Goal: Transaction & Acquisition: Download file/media

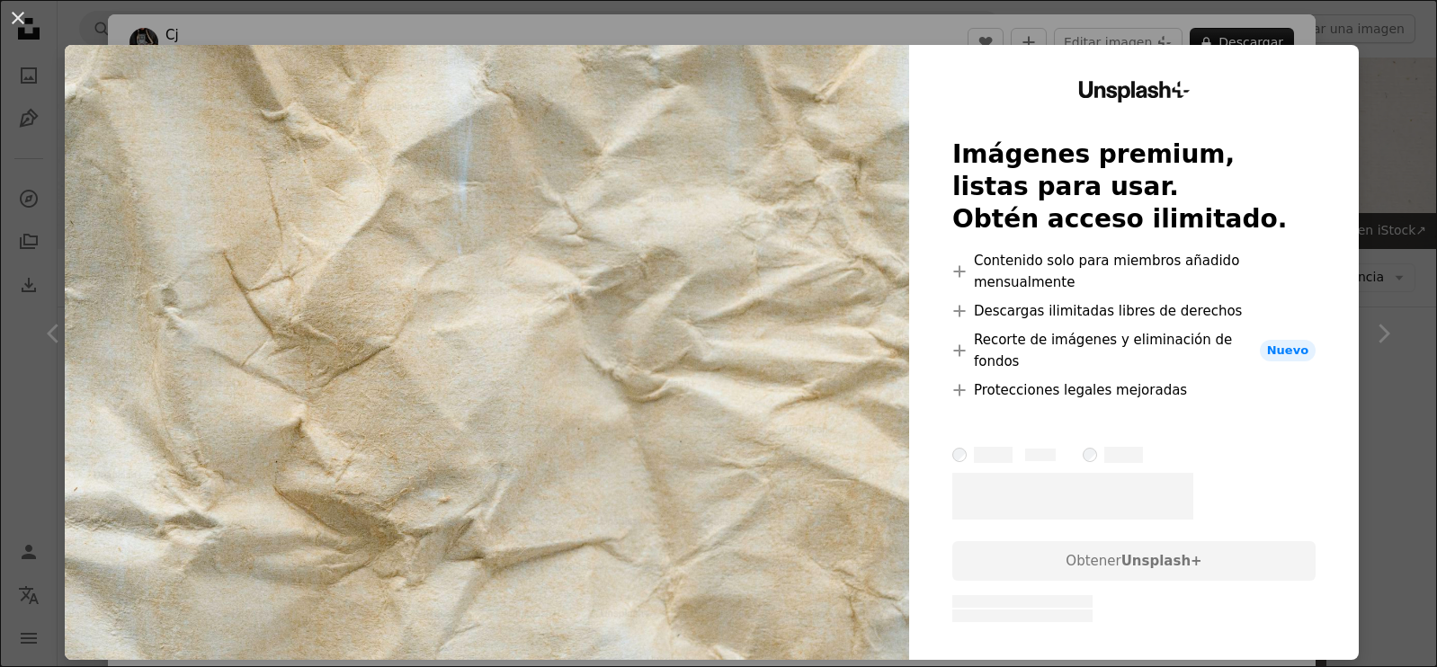
scroll to position [13436, 0]
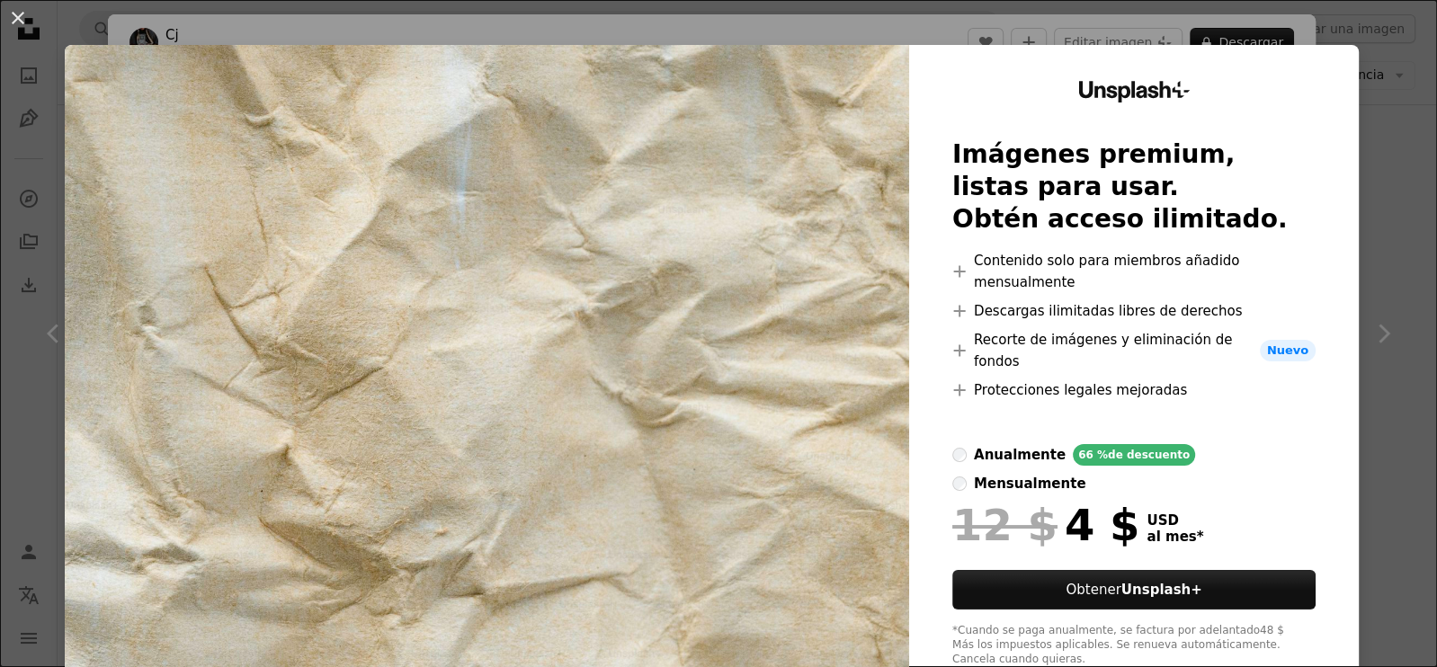
click at [1402, 231] on div "An X shape Unsplash+ Imágenes premium, listas para usar. Obtén acceso ilimitado…" at bounding box center [718, 333] width 1437 height 667
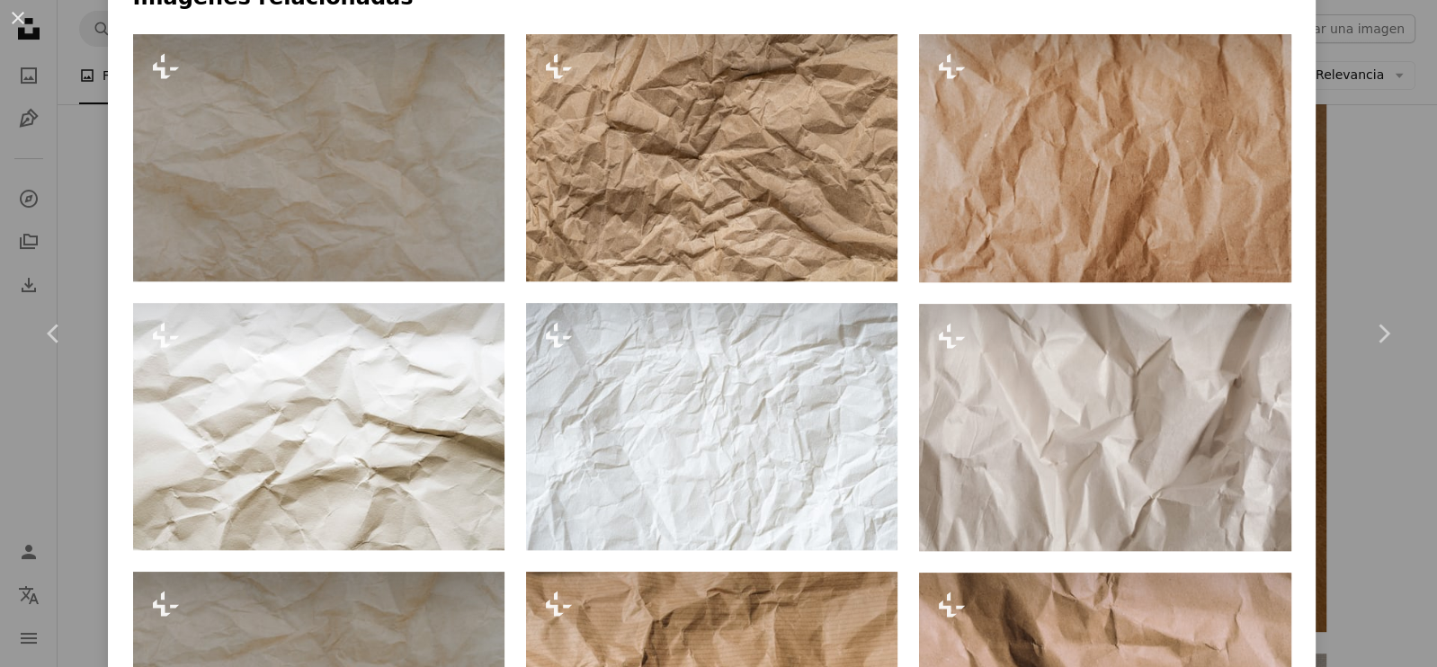
scroll to position [1245, 0]
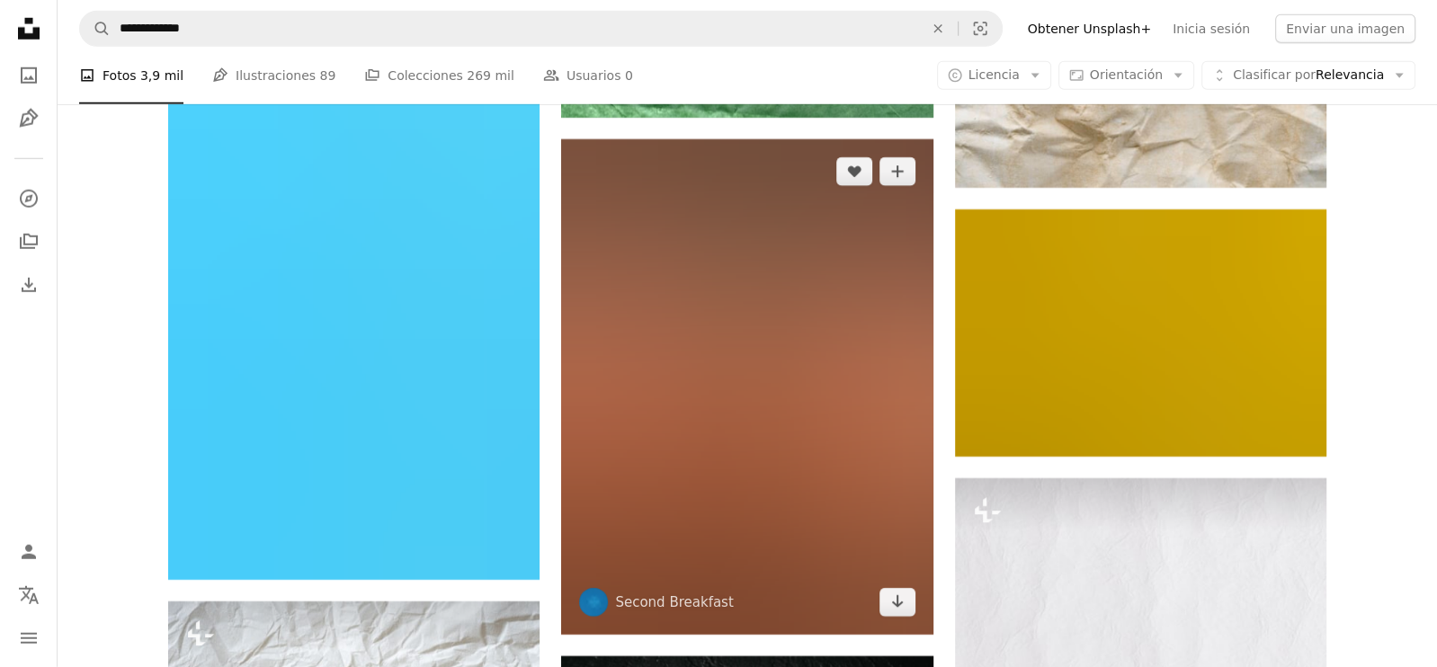
scroll to position [17902, 0]
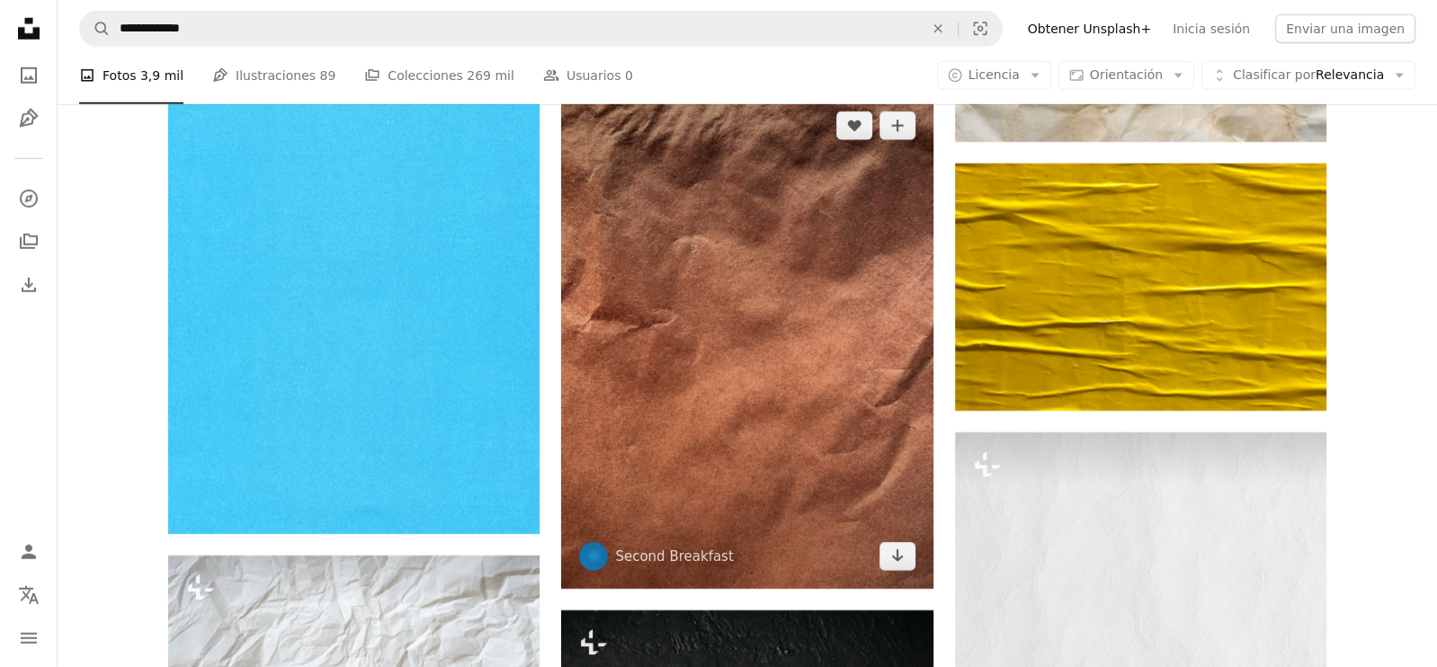
click at [849, 420] on img at bounding box center [746, 341] width 371 height 495
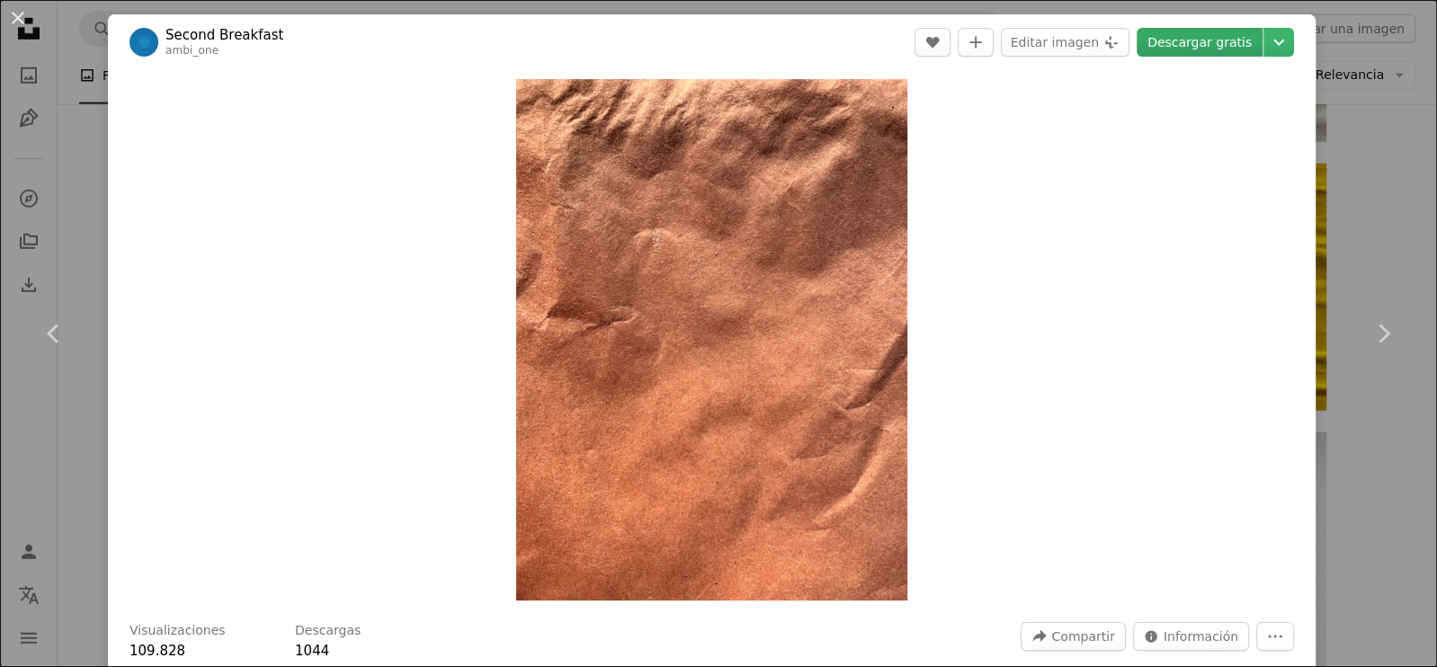
click at [1188, 41] on link "Descargar gratis" at bounding box center [1200, 42] width 126 height 29
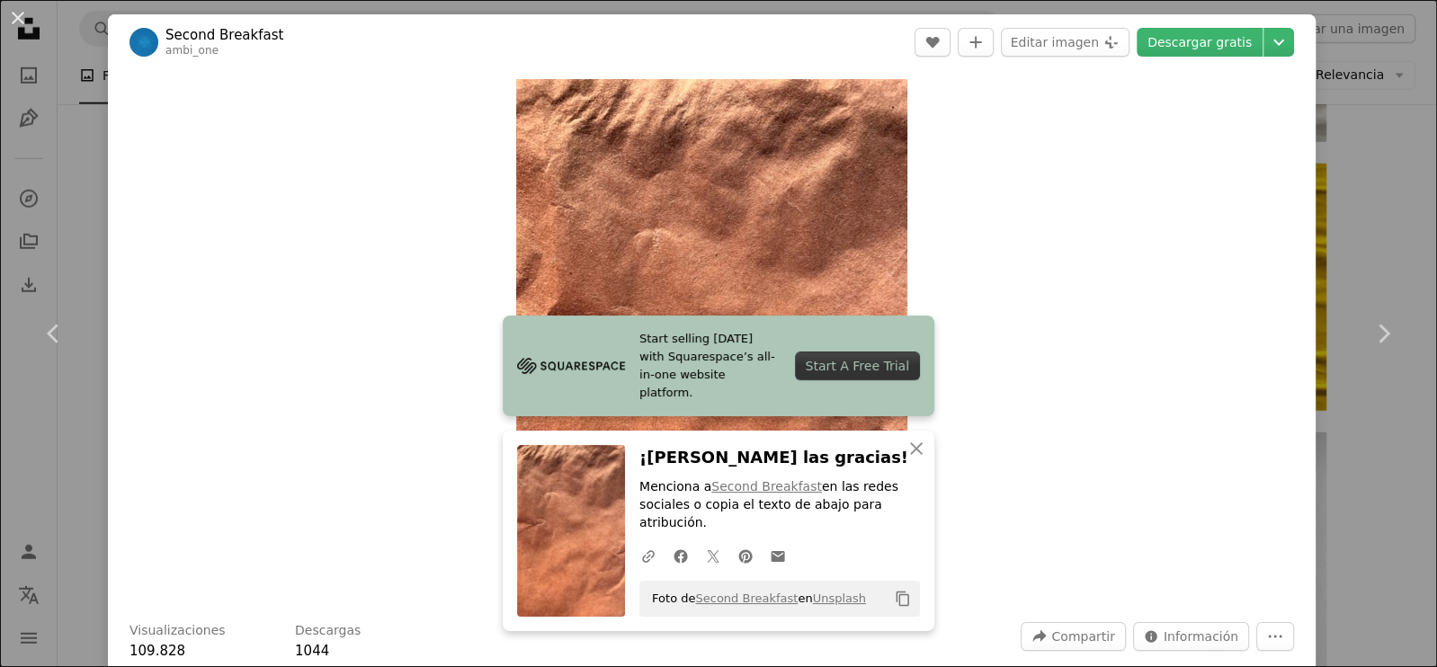
click at [1390, 72] on div "An X shape Chevron left Chevron right Start selling [DATE] with Squarespace’s a…" at bounding box center [718, 333] width 1437 height 667
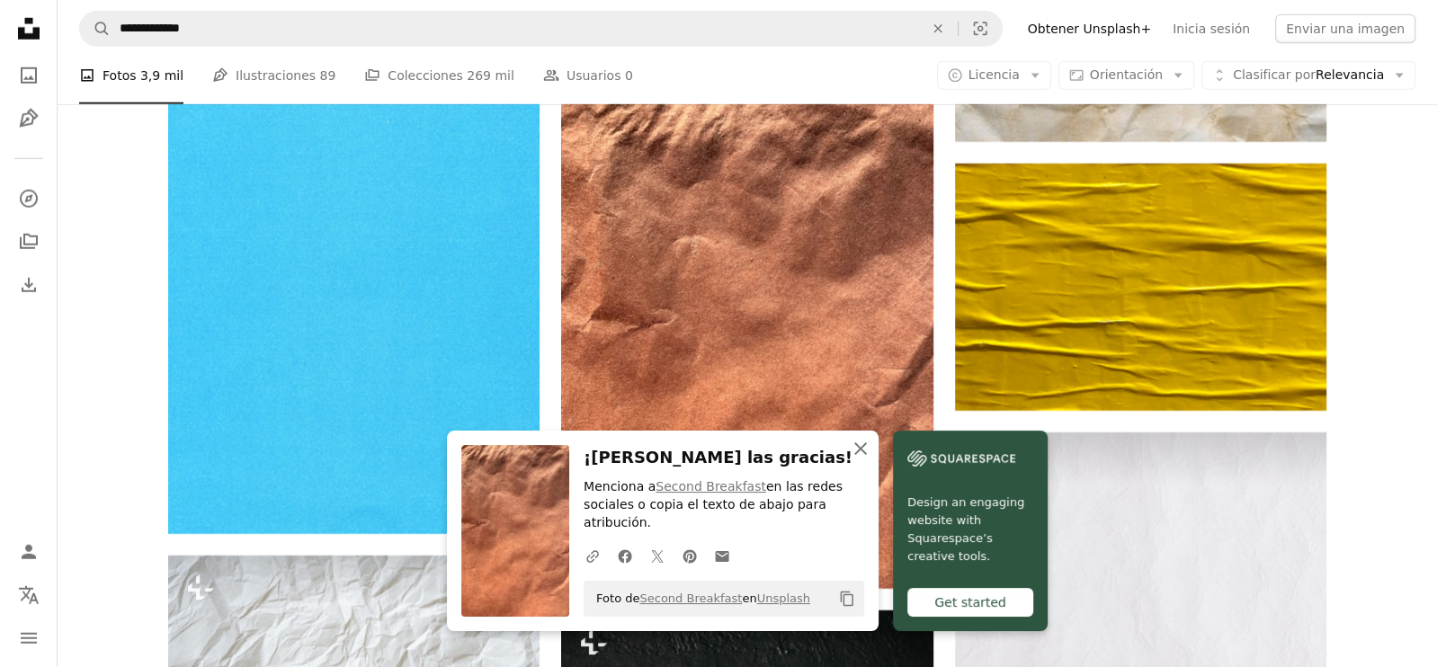
click at [865, 447] on icon "An X shape" at bounding box center [861, 449] width 22 height 22
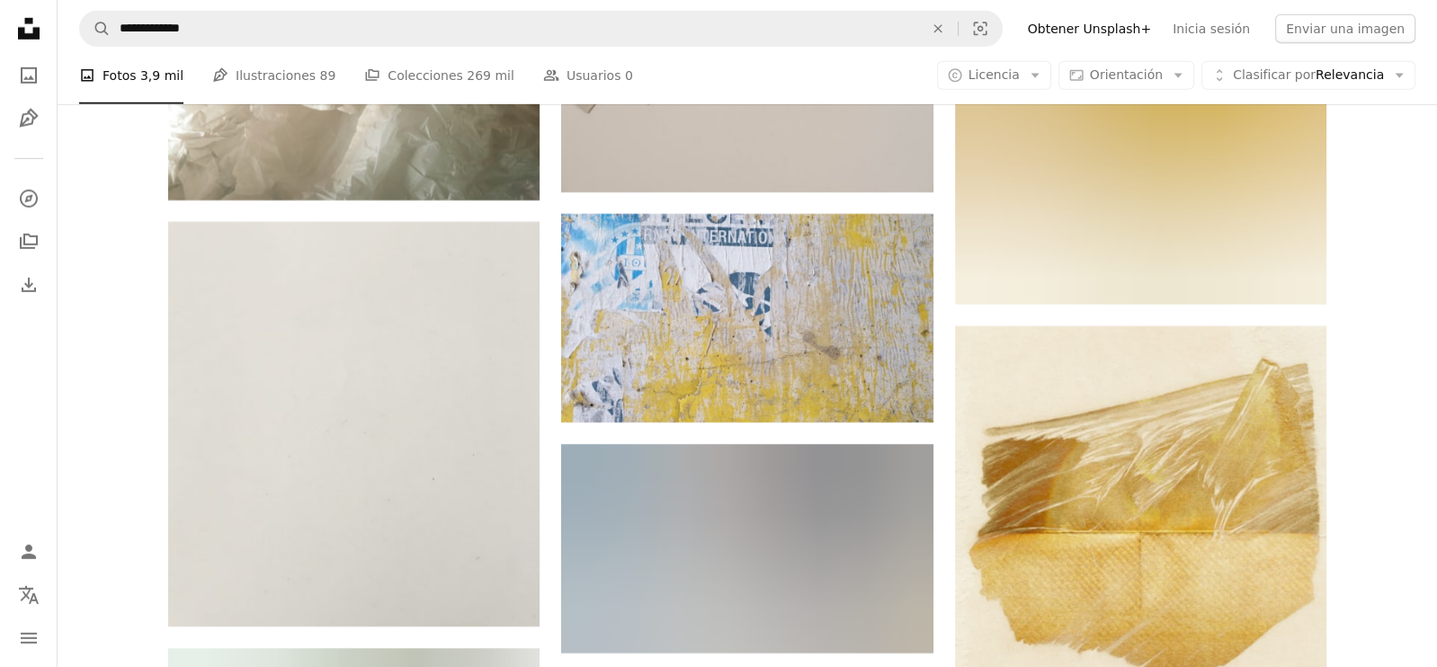
scroll to position [37607, 0]
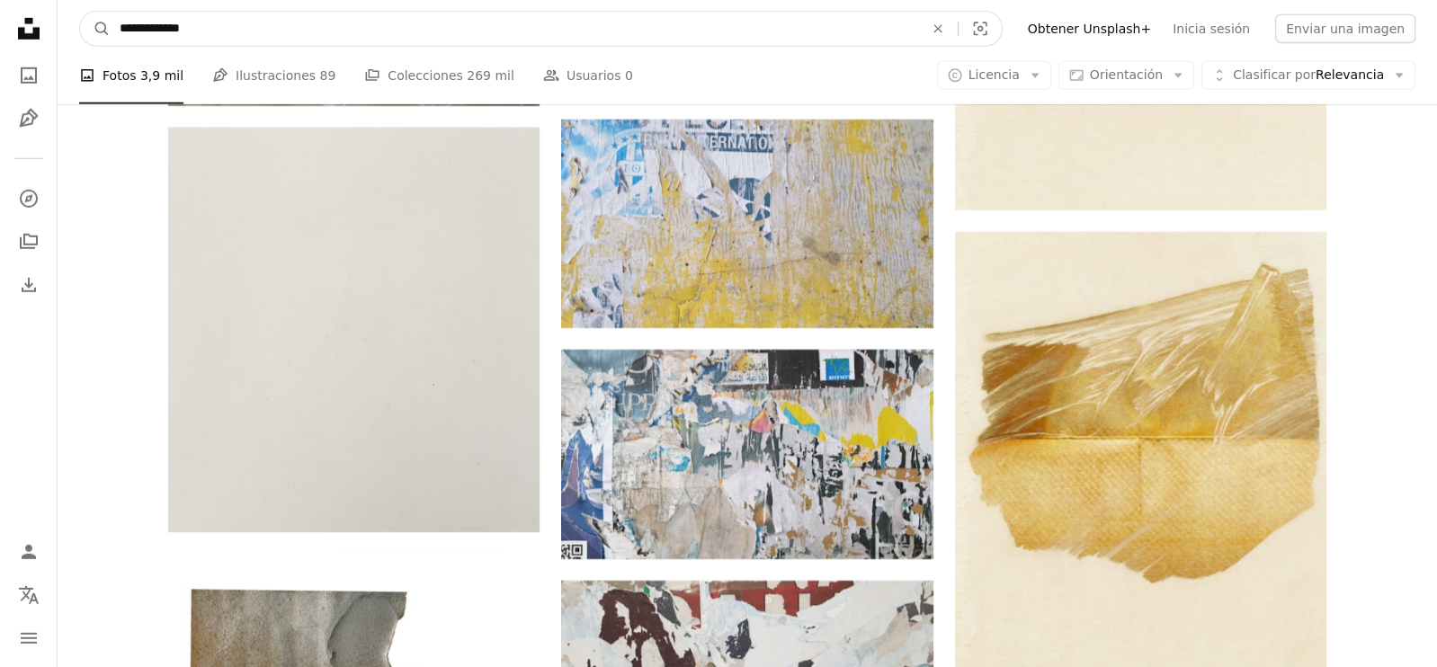
click at [512, 36] on input "**********" at bounding box center [515, 29] width 808 height 34
type input "**********"
click button "A magnifying glass" at bounding box center [95, 29] width 31 height 34
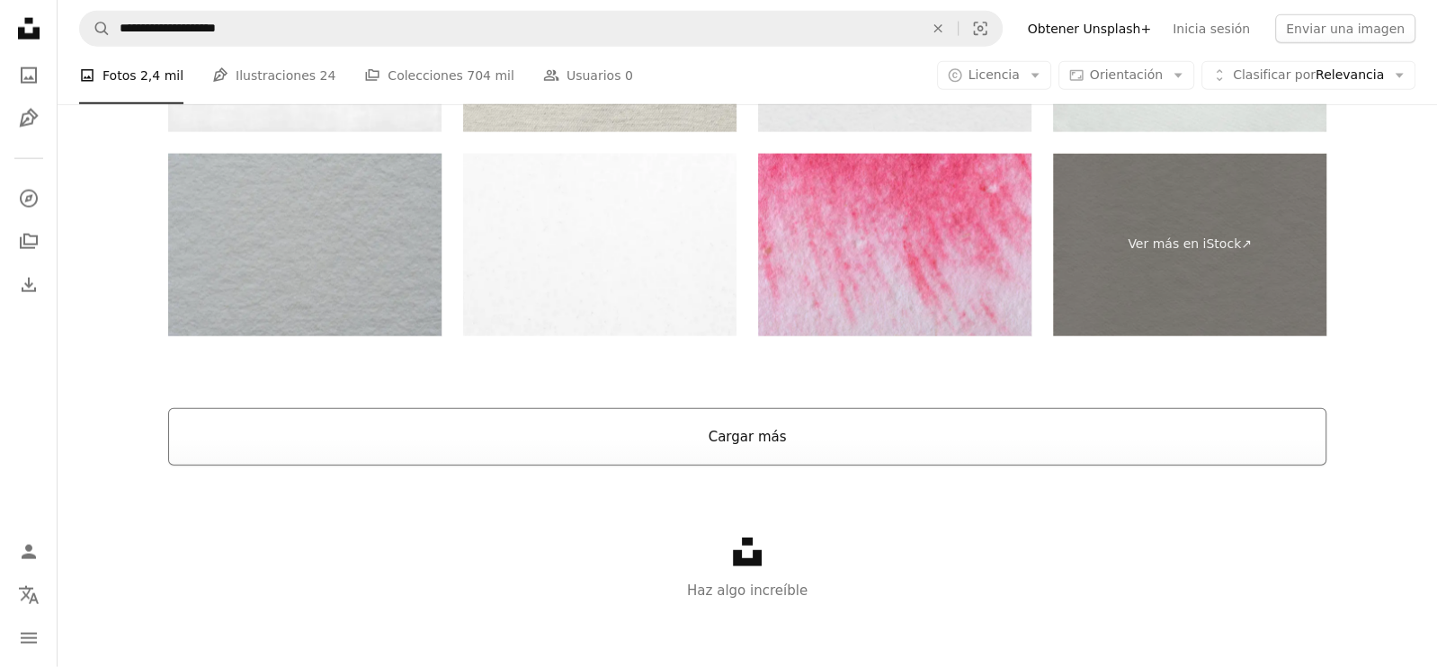
click at [922, 429] on button "Cargar más" at bounding box center [747, 437] width 1158 height 58
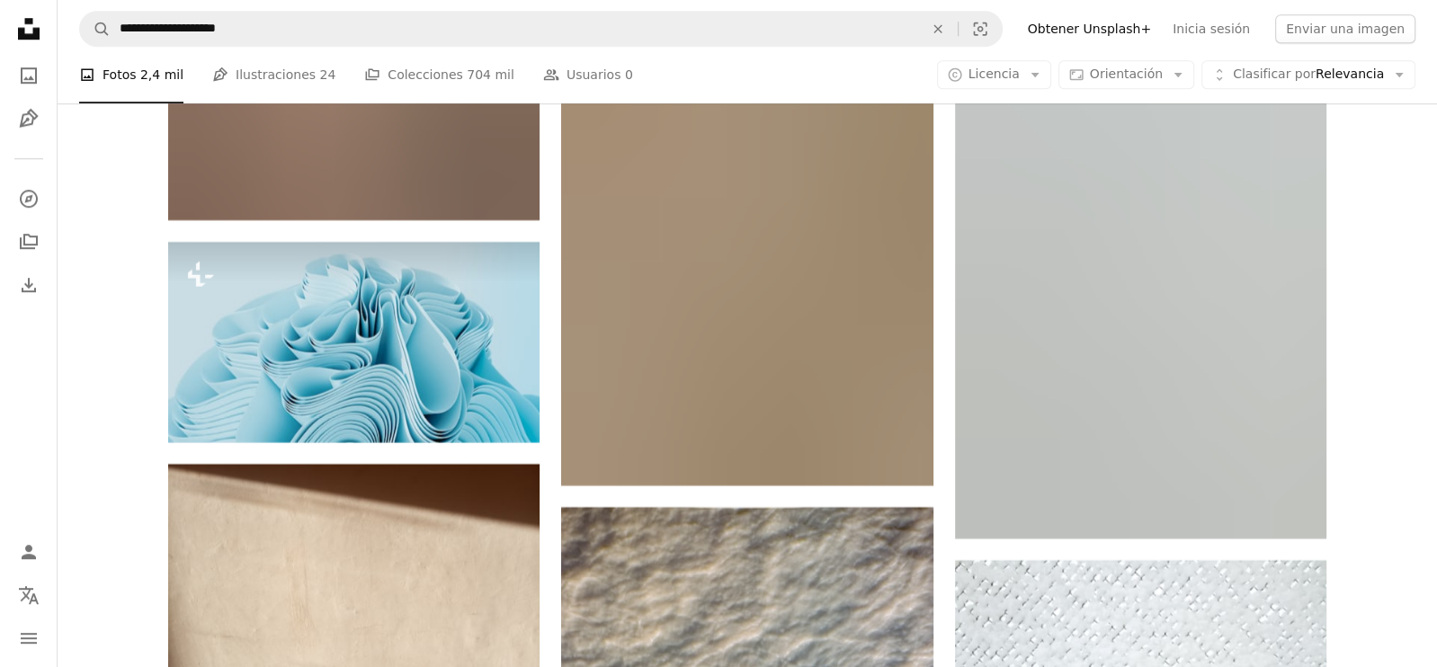
scroll to position [14598, 0]
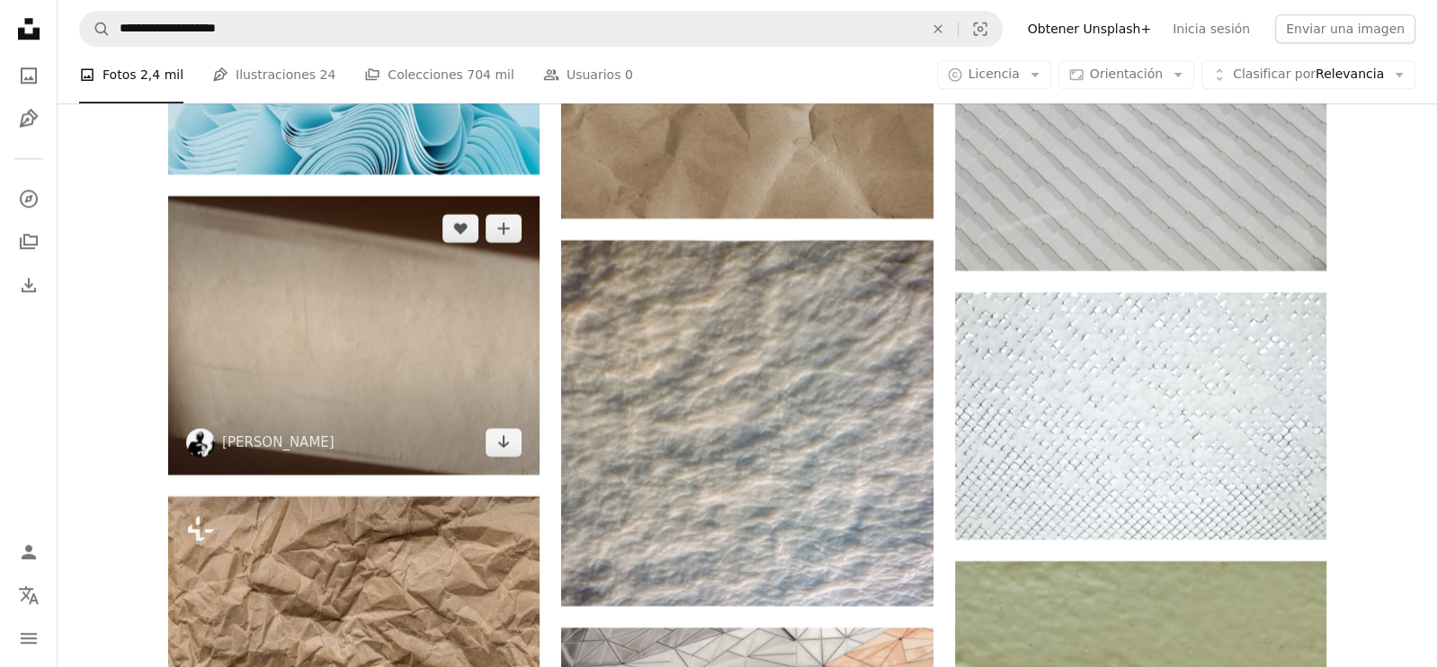
click at [377, 325] on img at bounding box center [353, 335] width 371 height 279
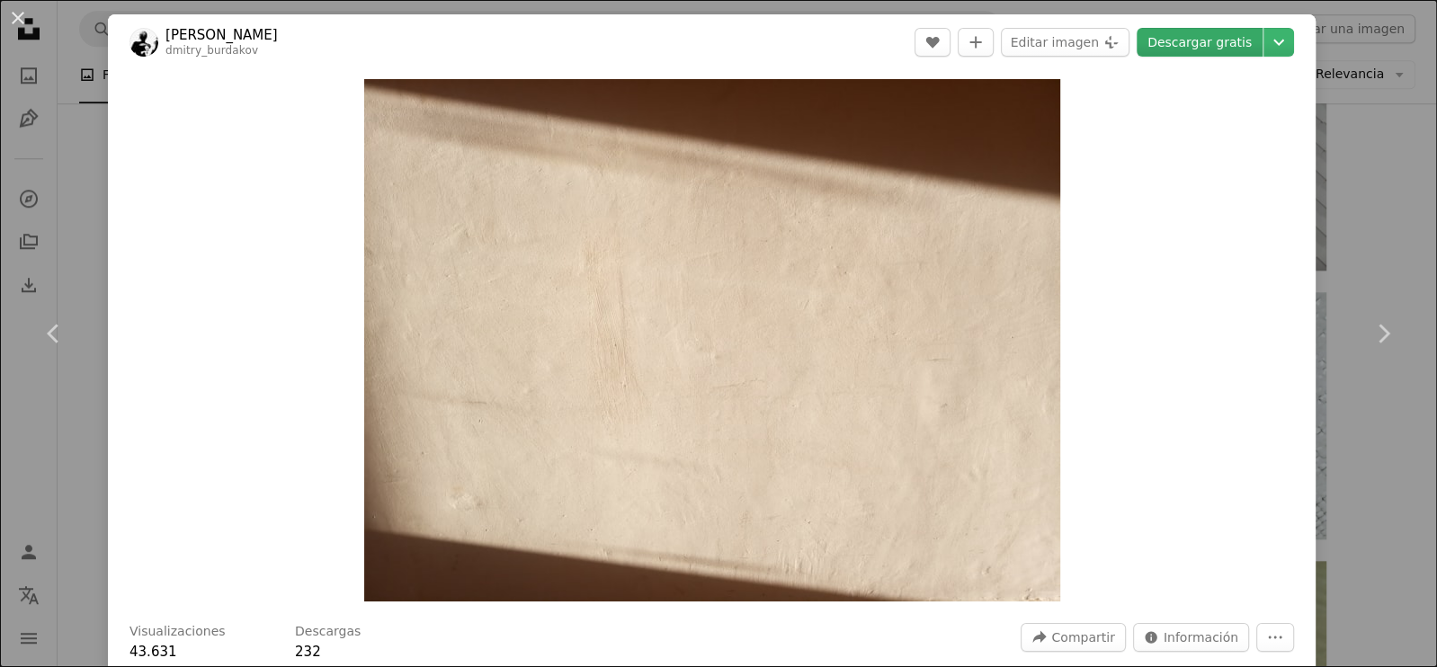
click at [1186, 48] on link "Descargar gratis" at bounding box center [1200, 42] width 126 height 29
